Goal: Transaction & Acquisition: Subscribe to service/newsletter

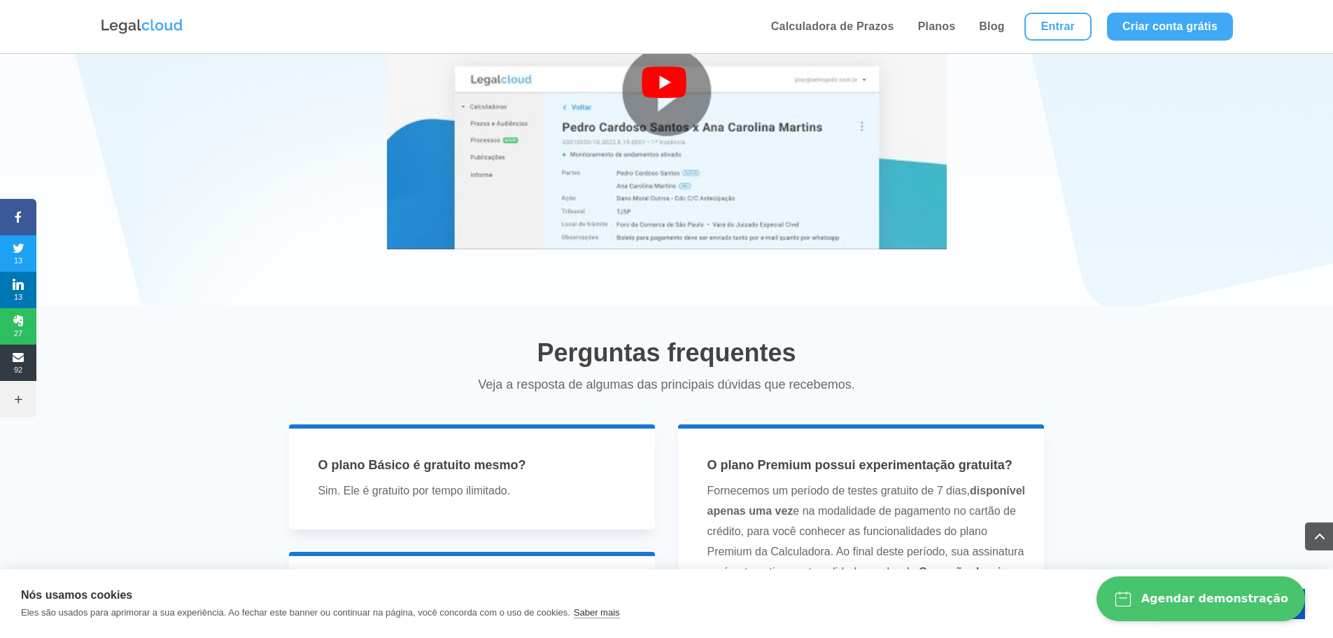
scroll to position [2589, 0]
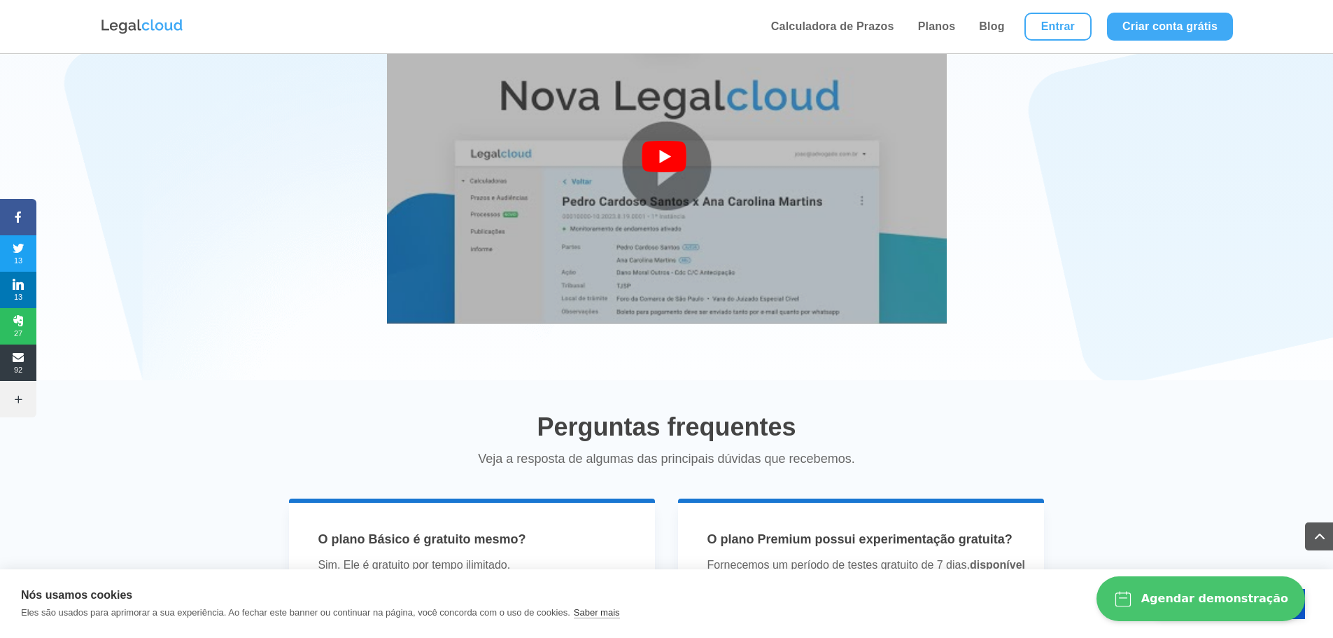
click at [684, 198] on img at bounding box center [667, 166] width 560 height 420
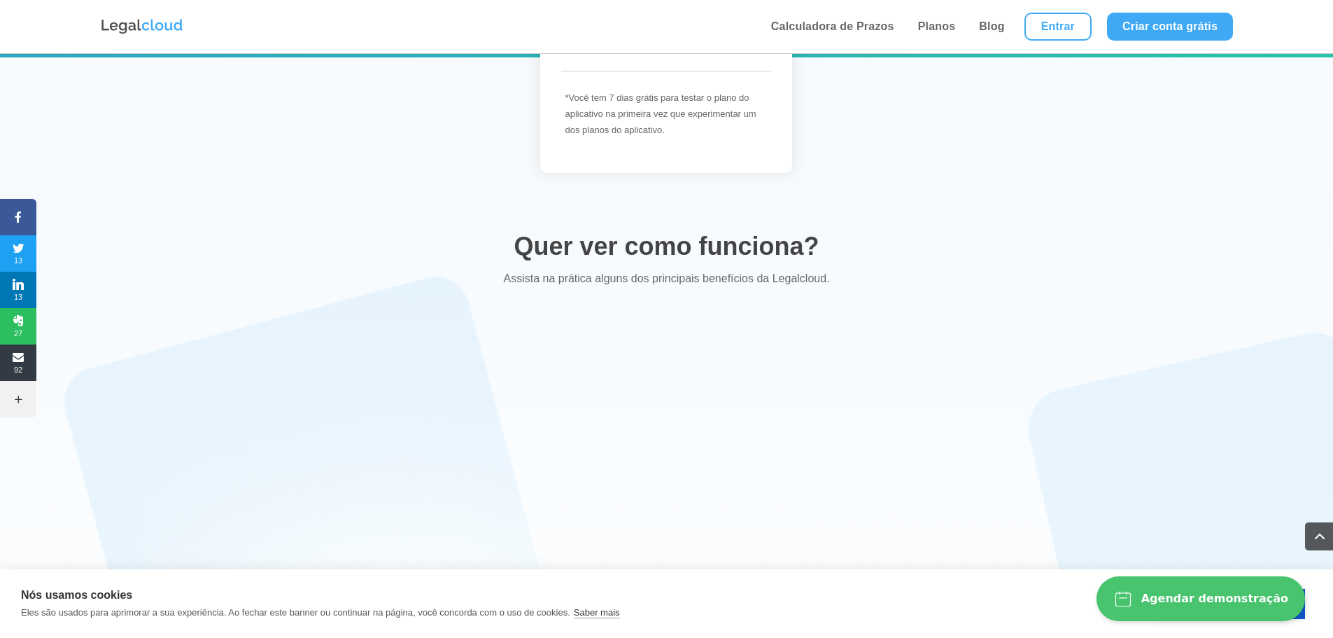
scroll to position [2239, 0]
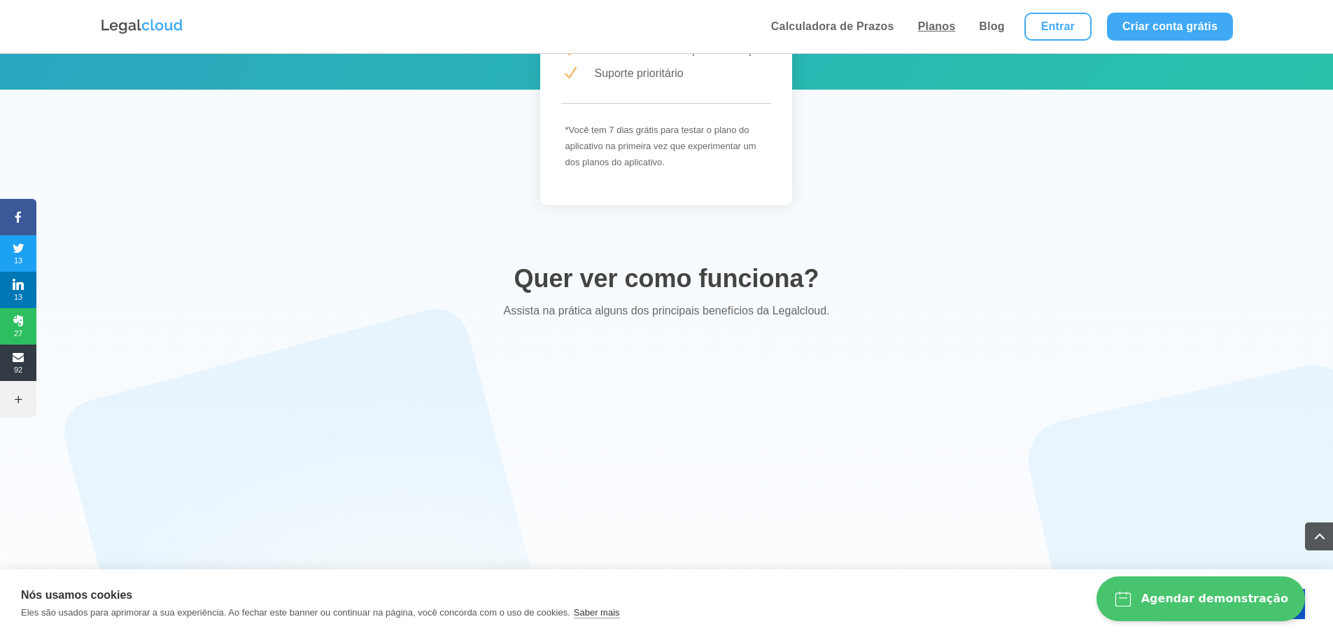
click at [946, 30] on link "Planos" at bounding box center [937, 26] width 46 height 53
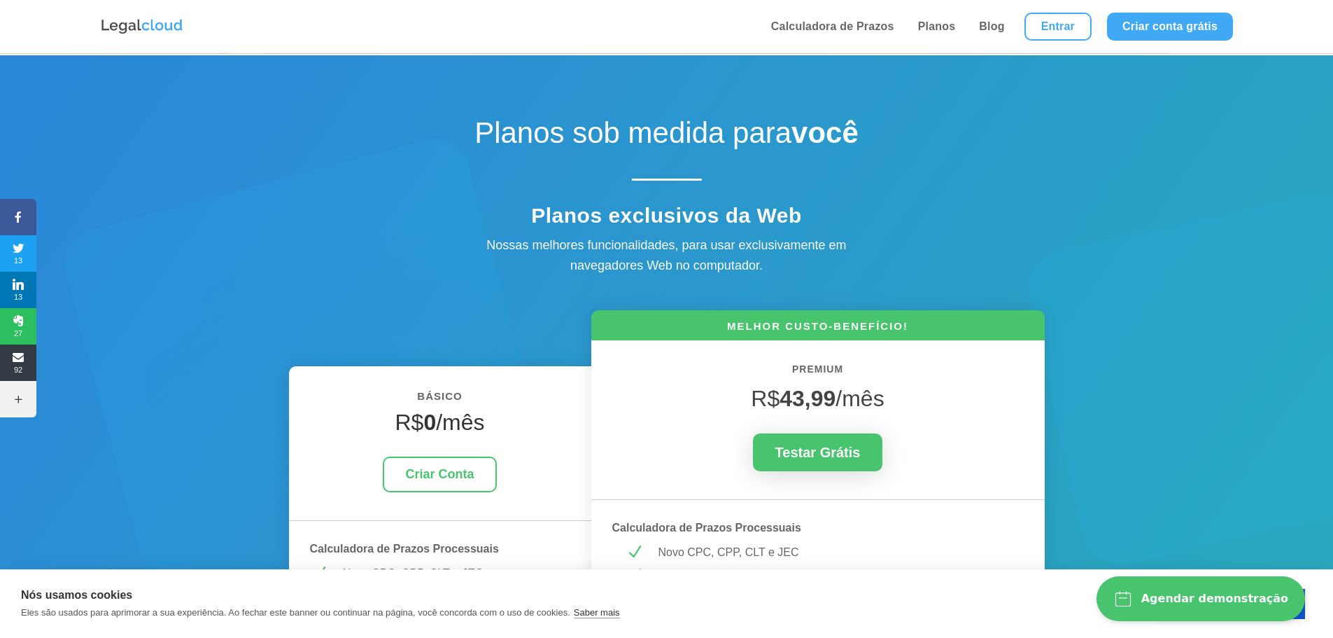
click at [1192, 612] on button "Agendar demonstração" at bounding box center [1201, 598] width 209 height 45
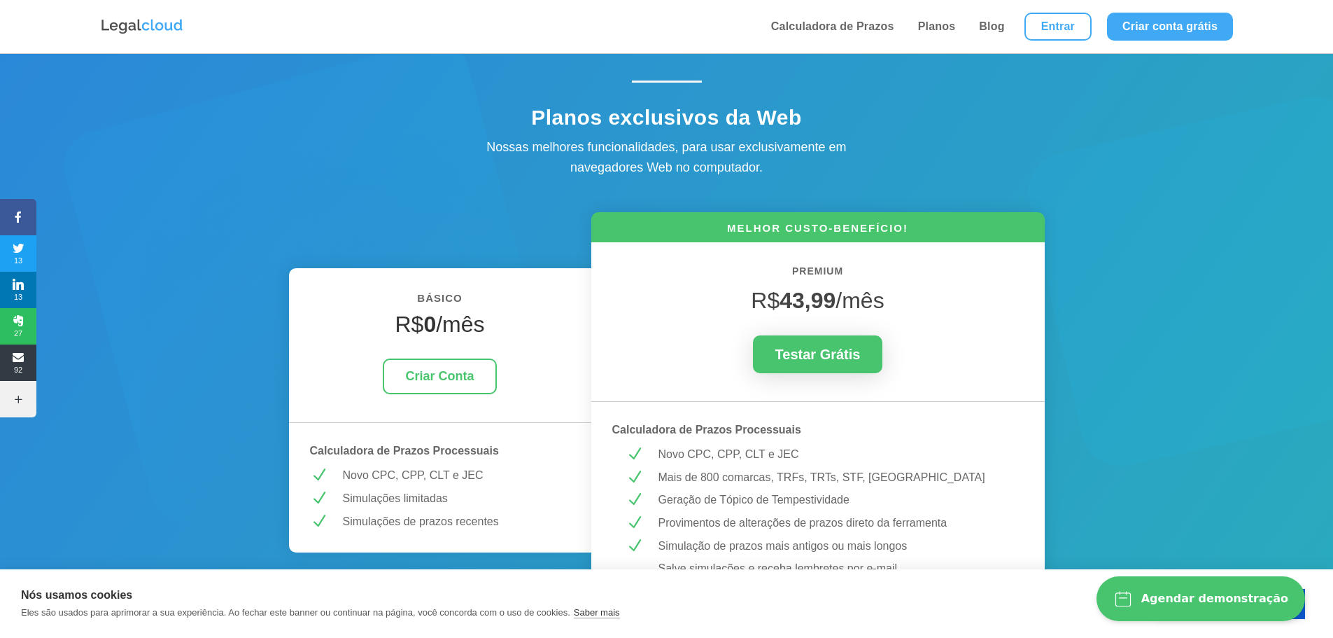
scroll to position [280, 0]
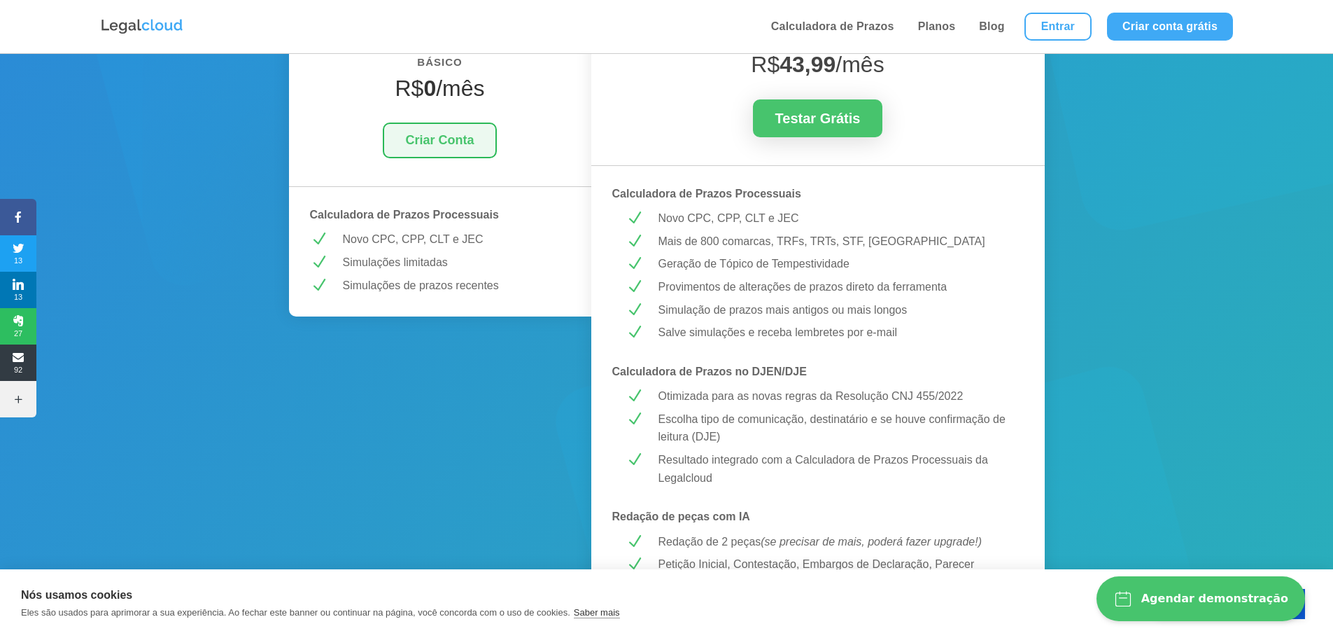
click at [435, 141] on link "Criar Conta" at bounding box center [439, 140] width 113 height 36
